Goal: Information Seeking & Learning: Check status

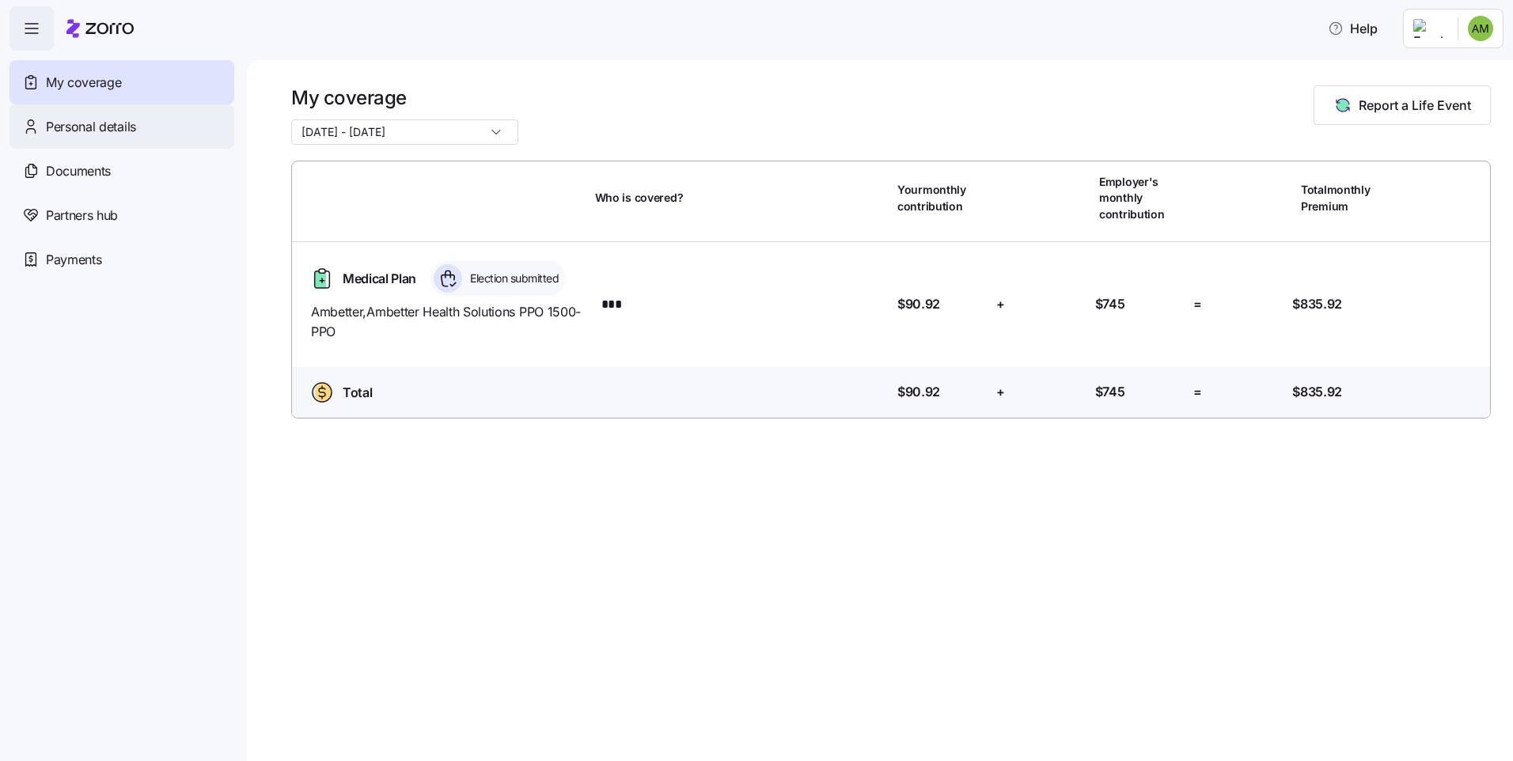
click at [120, 123] on span "Personal details" at bounding box center [91, 127] width 90 height 20
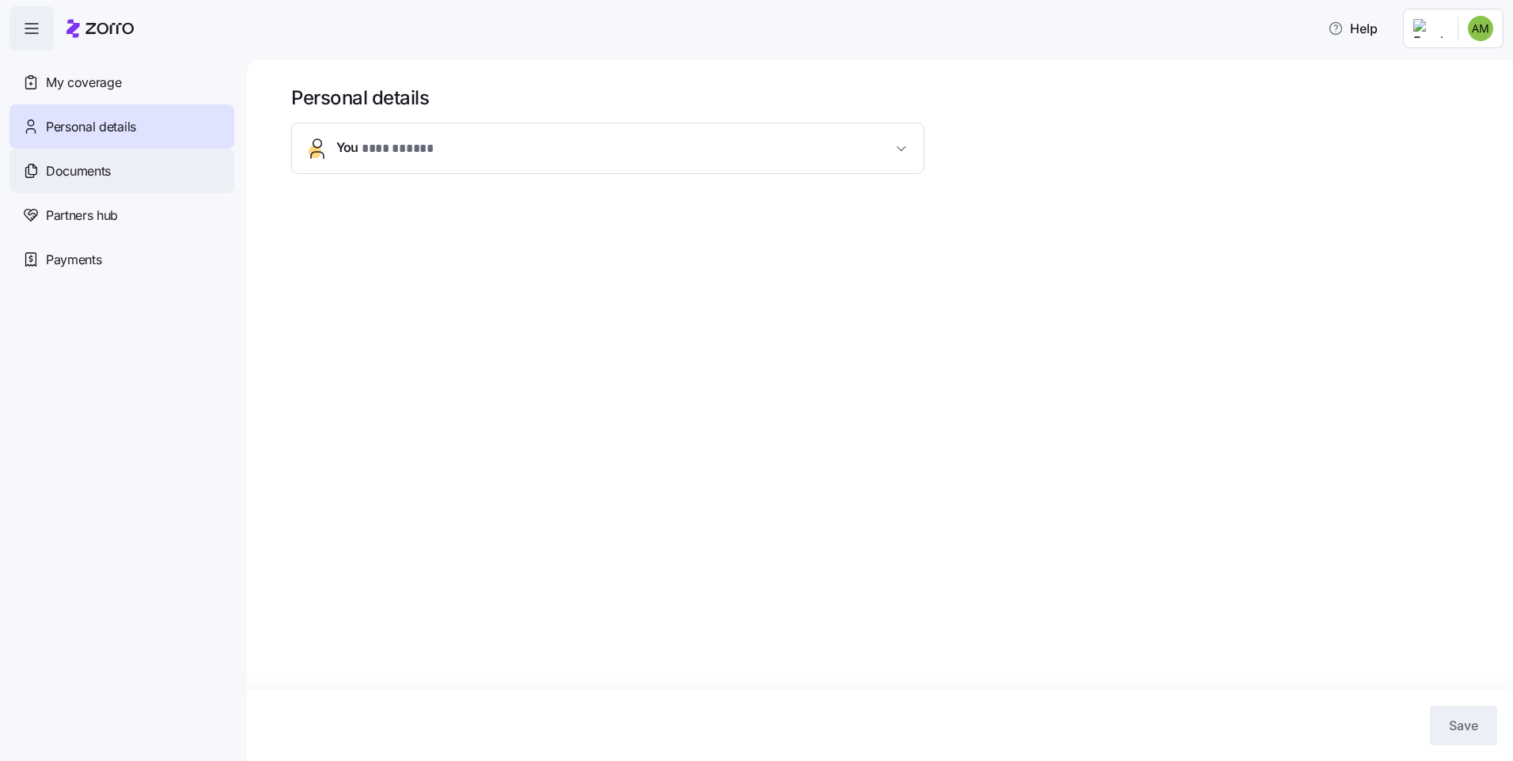
click at [98, 170] on span "Documents" at bounding box center [78, 171] width 65 height 20
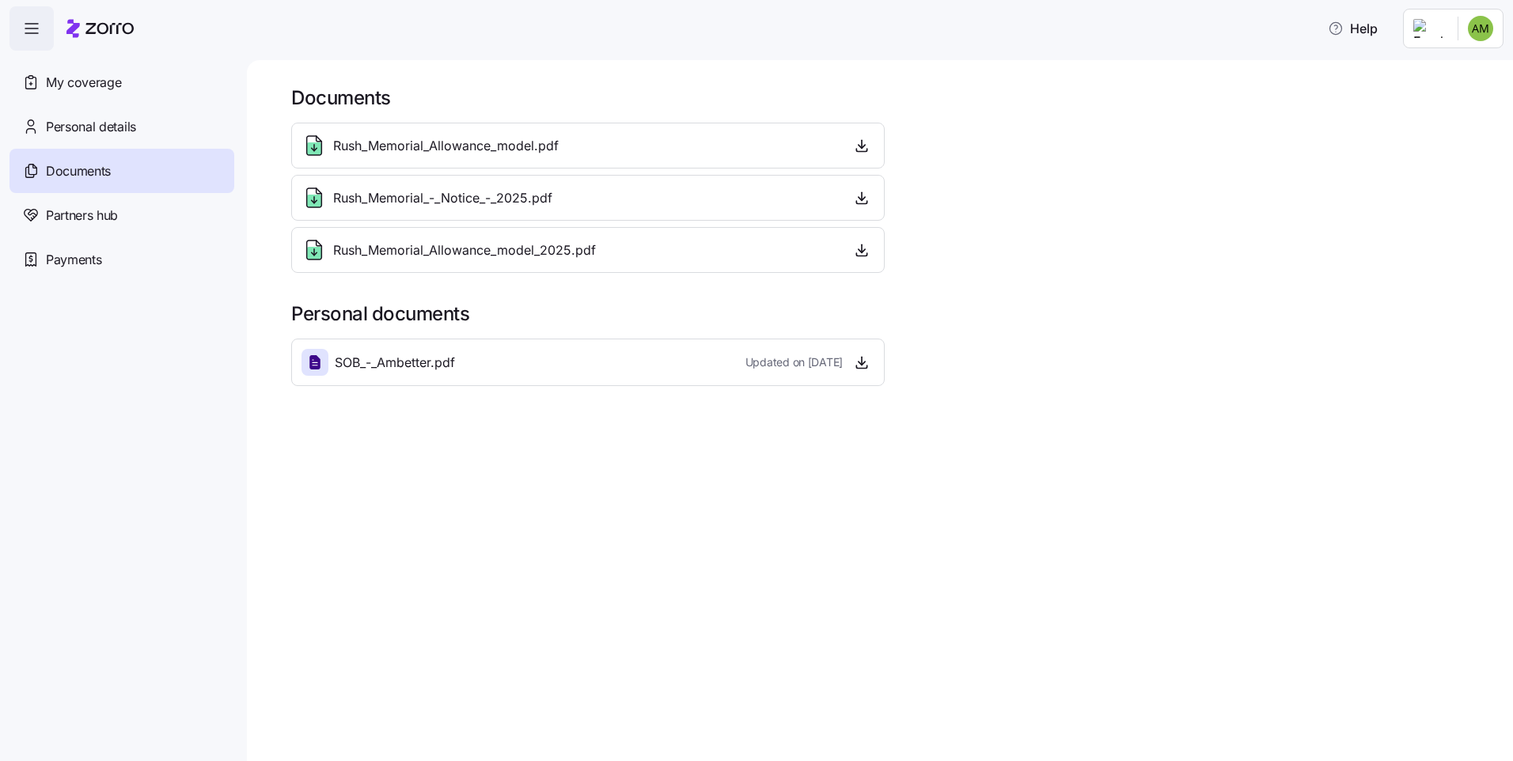
click at [510, 363] on div "SOB_-_Ambetter.pdf Updated on [DATE]" at bounding box center [588, 362] width 573 height 27
click at [860, 360] on icon "button" at bounding box center [862, 363] width 16 height 16
click at [74, 214] on span "Partners hub" at bounding box center [82, 216] width 72 height 20
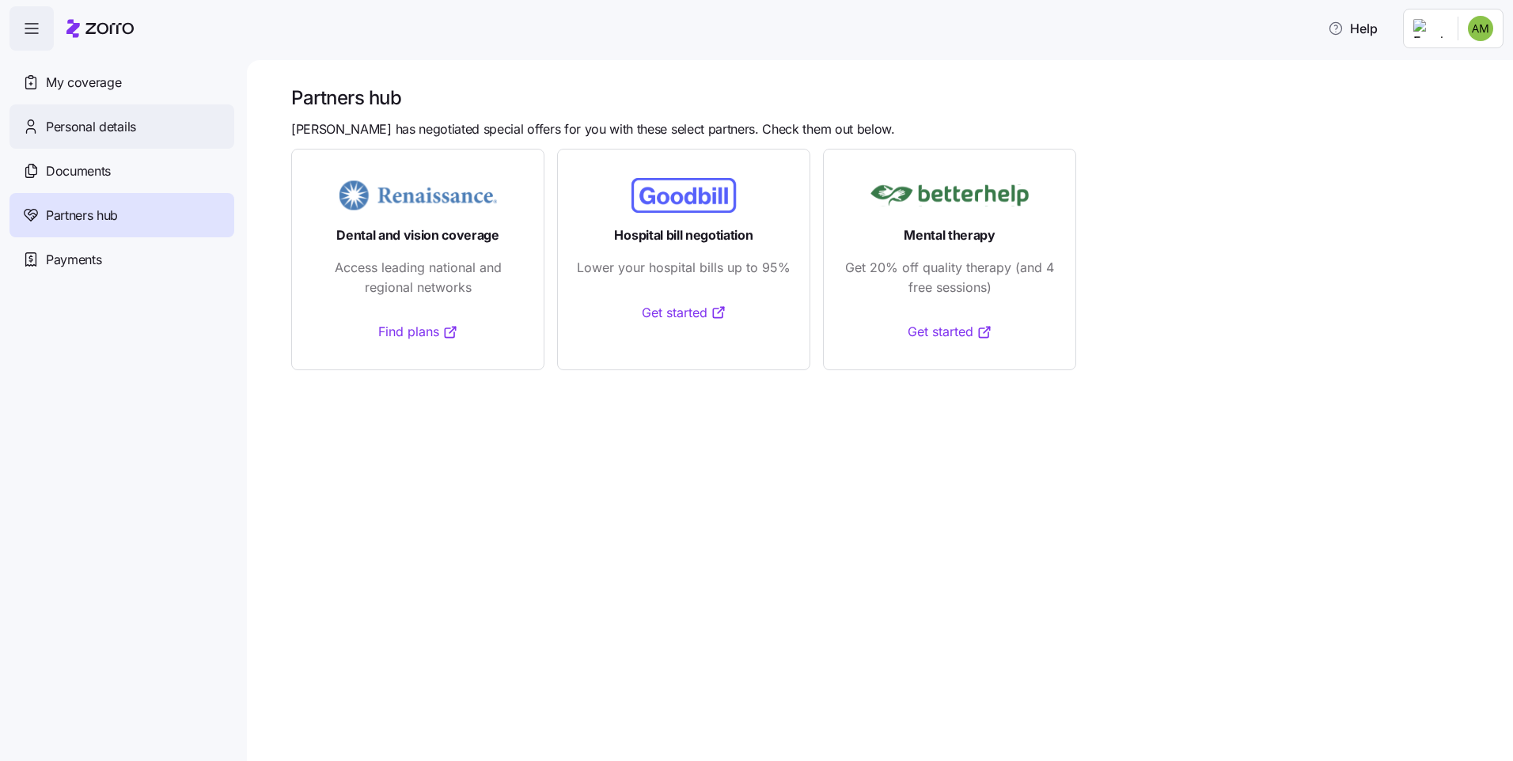
click at [82, 125] on span "Personal details" at bounding box center [91, 127] width 90 height 20
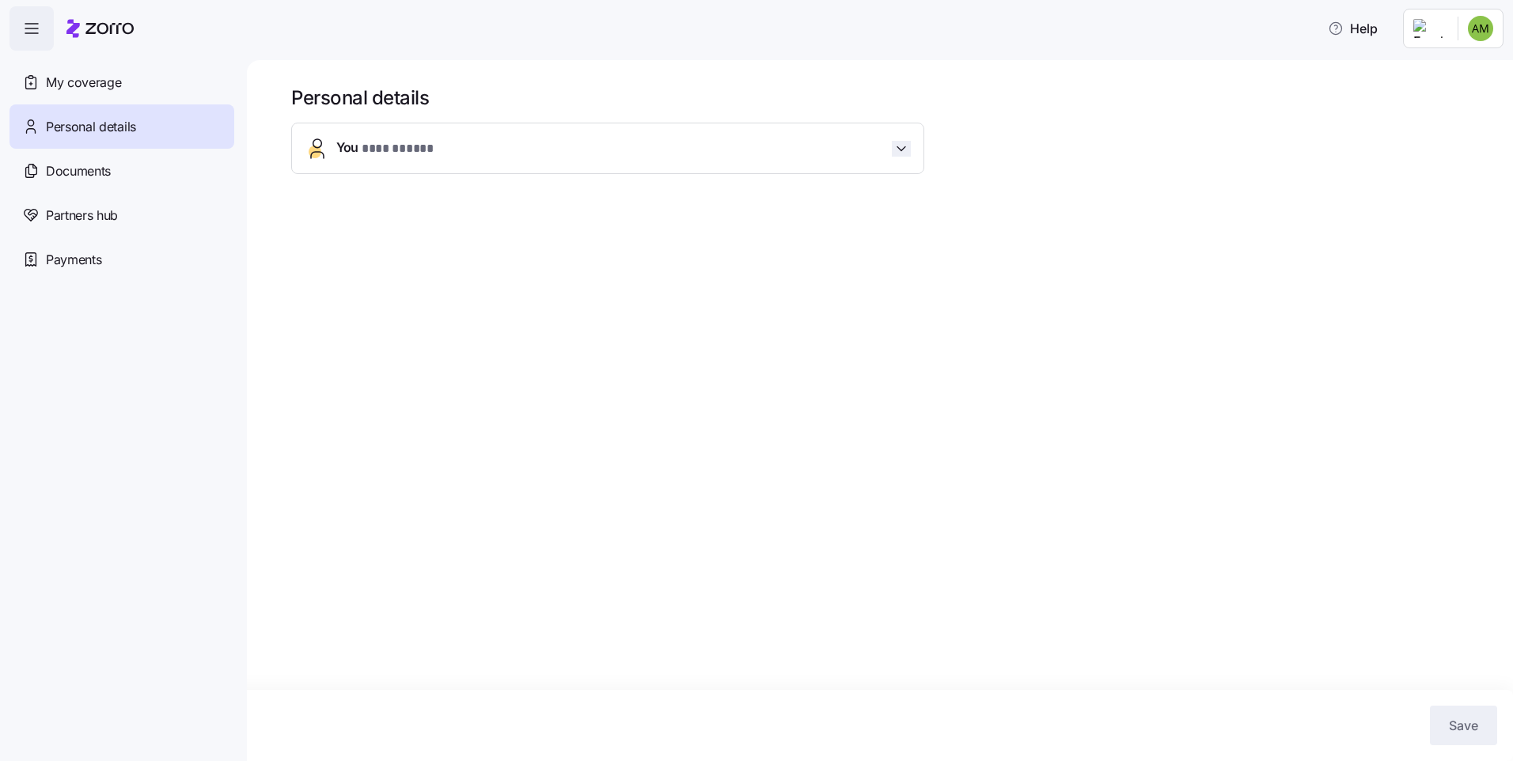
click at [897, 145] on icon "button" at bounding box center [902, 149] width 16 height 16
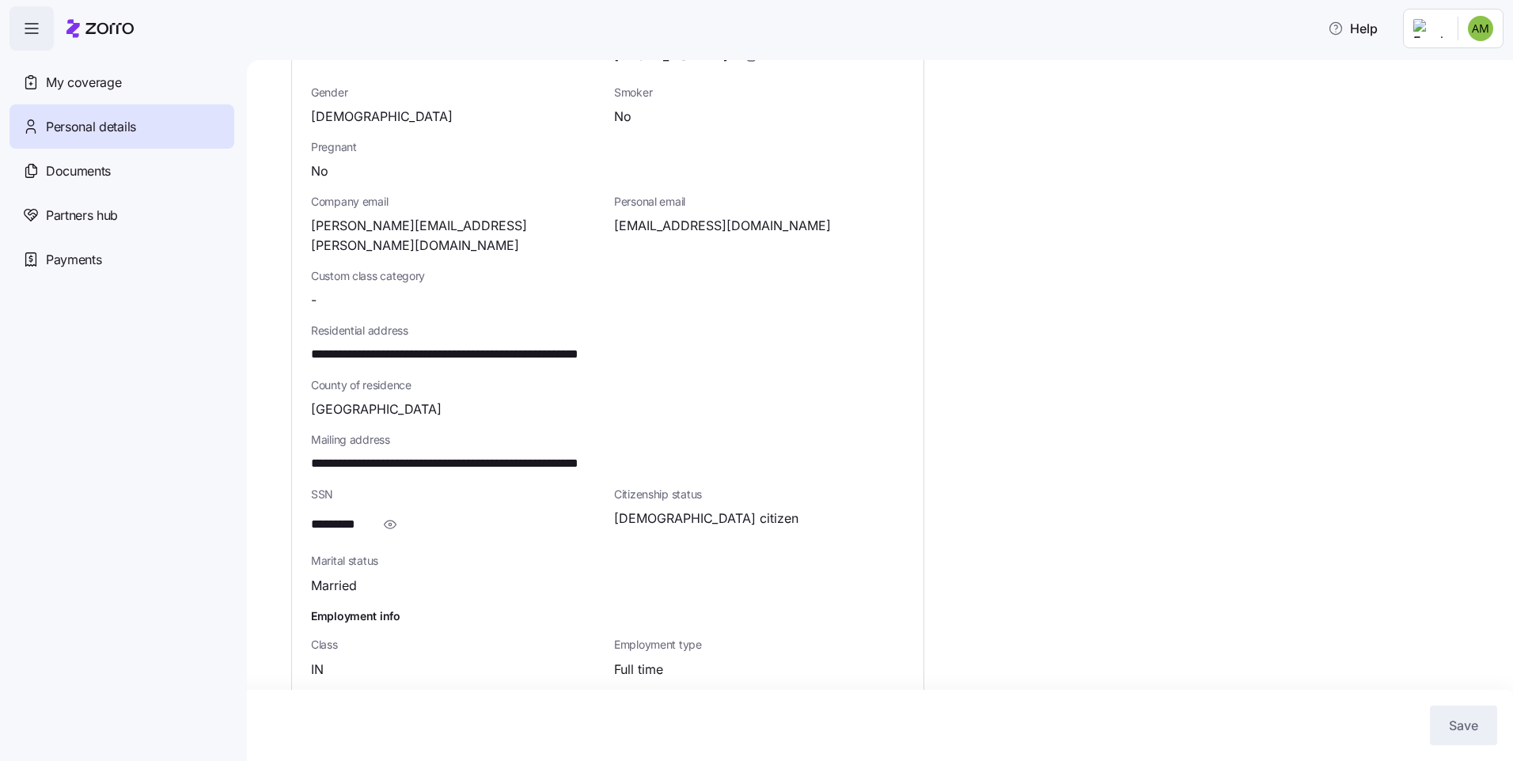
scroll to position [302, 0]
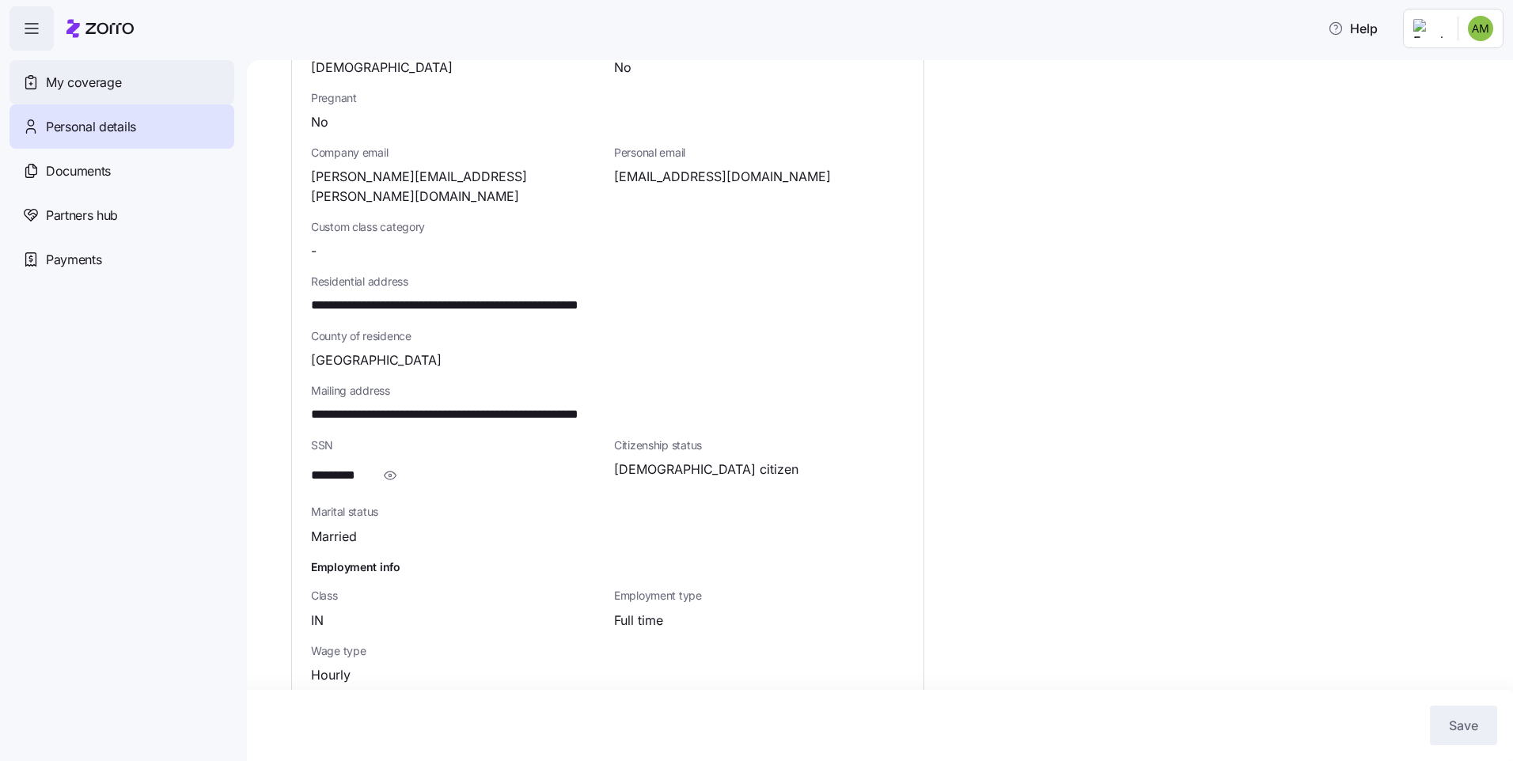
click at [102, 83] on span "My coverage" at bounding box center [83, 83] width 75 height 20
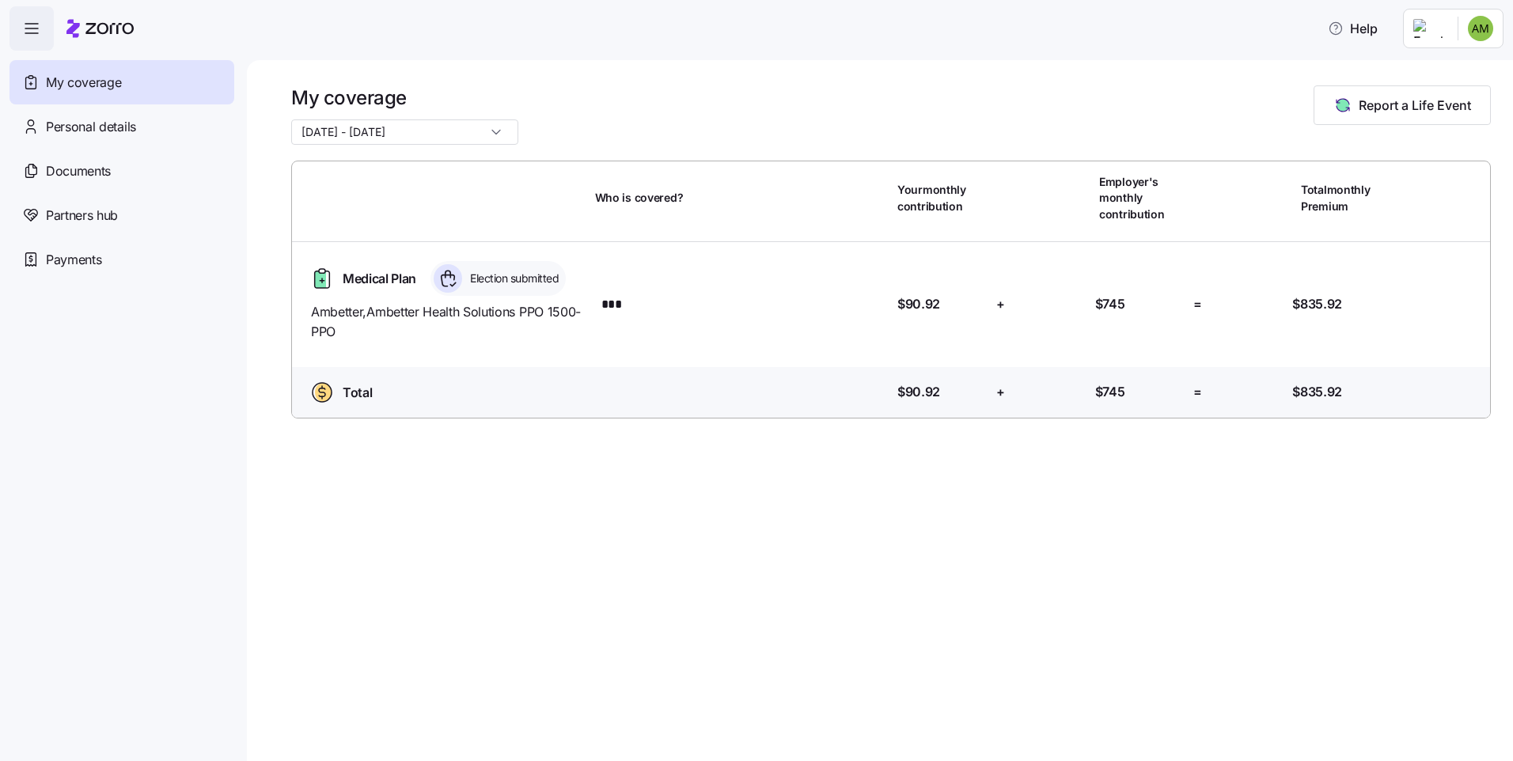
click at [503, 283] on span "Election submitted" at bounding box center [511, 279] width 93 height 16
click at [366, 279] on span "Medical Plan" at bounding box center [380, 279] width 74 height 20
click at [317, 292] on div "Medical Plan Election submitted" at bounding box center [447, 278] width 284 height 35
click at [440, 305] on span "Ambetter , Ambetter Health Solutions PPO 1500-PPO" at bounding box center [446, 322] width 271 height 40
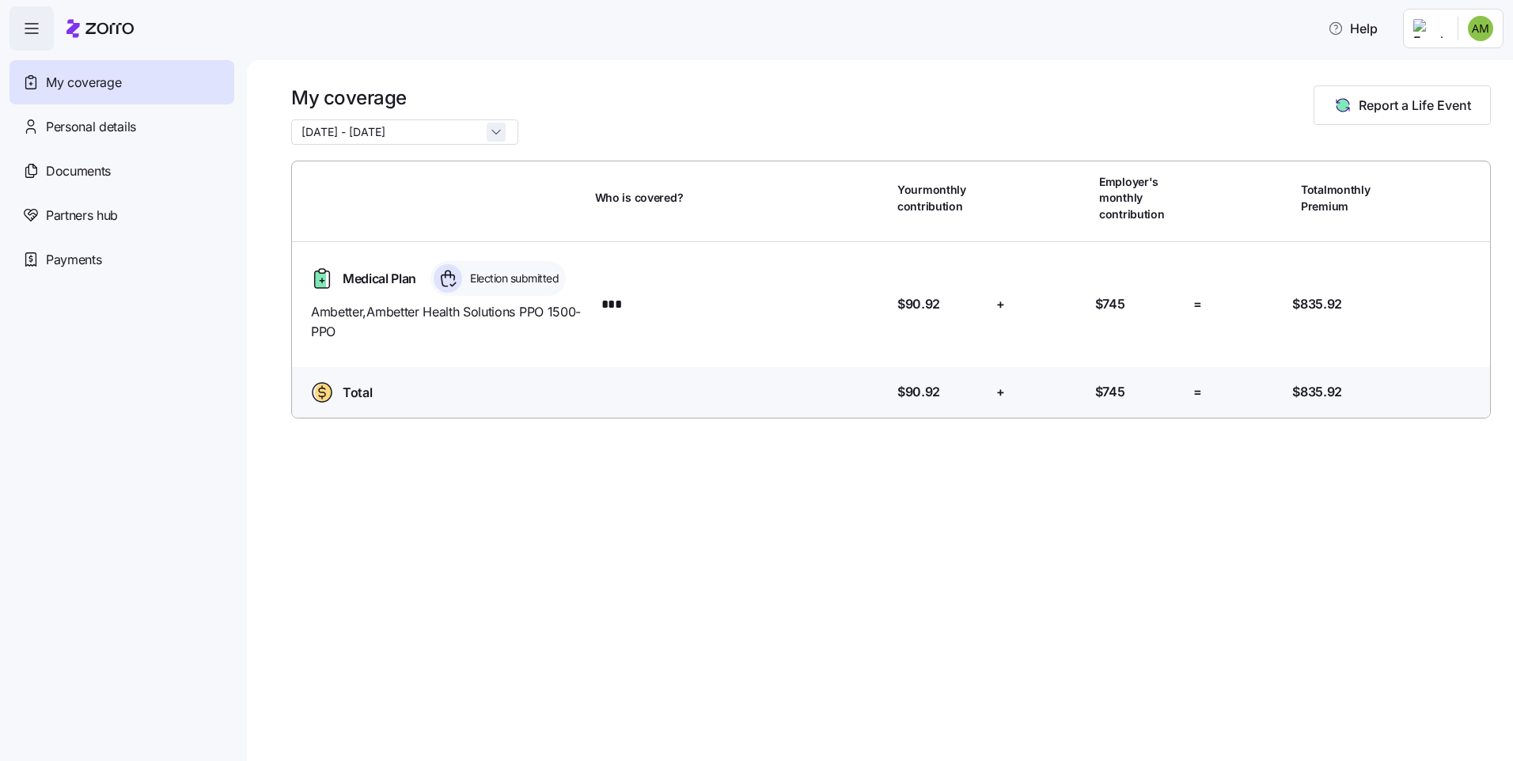
drag, startPoint x: 440, startPoint y: 305, endPoint x: 475, endPoint y: 133, distance: 175.2
click at [474, 133] on input "[DATE] - [DATE]" at bounding box center [404, 132] width 227 height 25
click at [473, 130] on div "[DATE] - [DATE]" at bounding box center [404, 132] width 227 height 25
click at [407, 134] on input "[DATE] - [DATE]" at bounding box center [404, 132] width 227 height 25
click at [370, 177] on span "[DATE] - [DATE]" at bounding box center [347, 170] width 84 height 17
